Goal: Information Seeking & Learning: Understand process/instructions

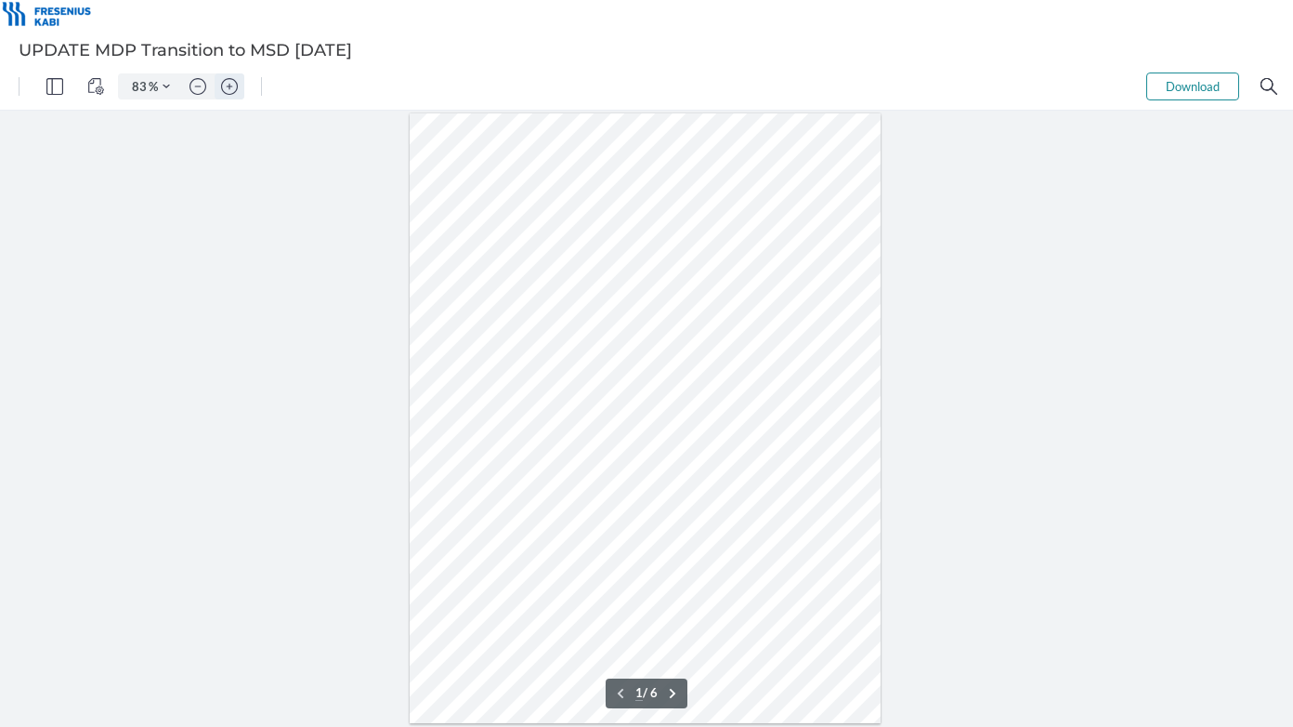
click at [221, 84] on img "Zoom in" at bounding box center [229, 86] width 17 height 17
type input "158"
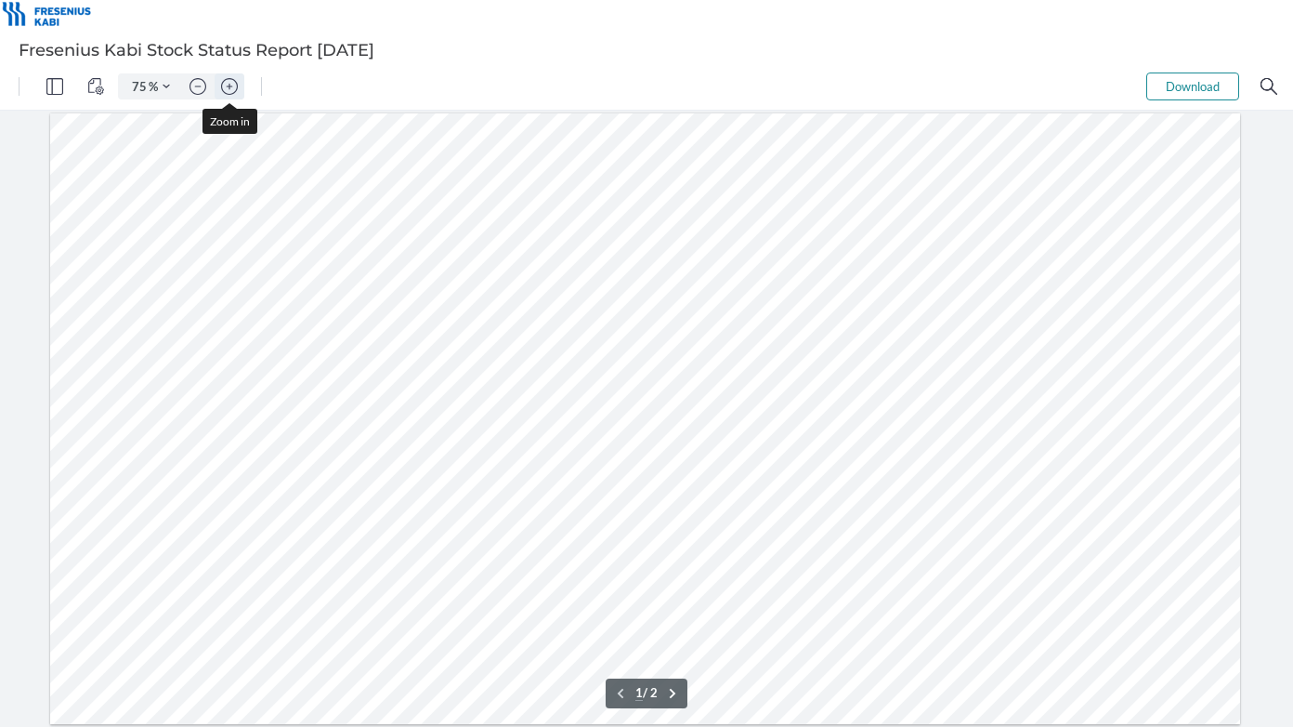
click at [228, 90] on img "Zoom in" at bounding box center [229, 86] width 17 height 17
type input "133"
